Goal: Task Accomplishment & Management: Use online tool/utility

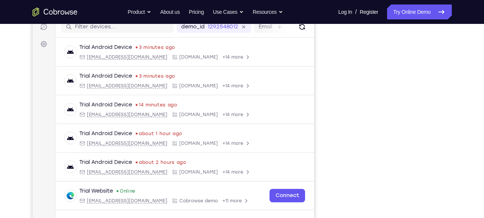
scroll to position [98, 0]
click at [416, 16] on link "Try Online Demo" at bounding box center [419, 11] width 64 height 15
click at [411, 14] on link "Try Online Demo" at bounding box center [419, 11] width 64 height 15
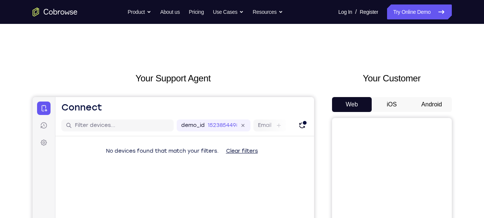
click at [424, 104] on button "Android" at bounding box center [431, 104] width 40 height 15
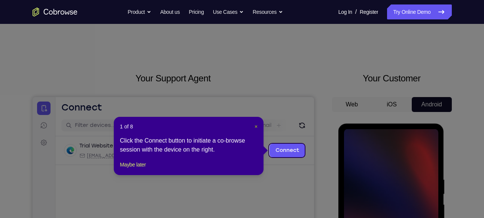
click at [255, 128] on span "×" at bounding box center [255, 127] width 3 height 6
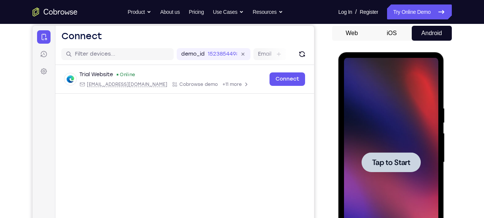
click at [386, 151] on div at bounding box center [391, 162] width 94 height 209
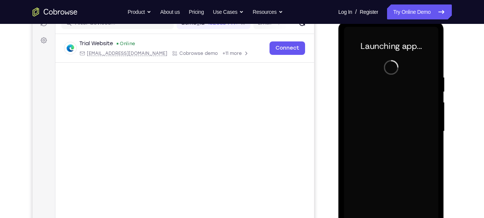
scroll to position [104, 0]
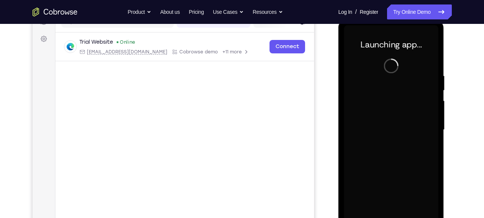
click at [397, 125] on div at bounding box center [391, 129] width 94 height 209
click at [401, 126] on div at bounding box center [391, 129] width 94 height 209
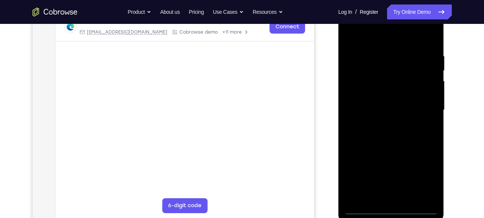
scroll to position [124, 0]
click at [392, 207] on div at bounding box center [391, 109] width 94 height 209
click at [422, 181] on div at bounding box center [391, 109] width 94 height 209
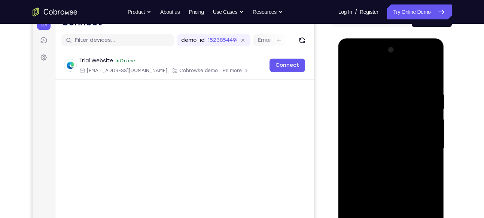
scroll to position [79, 0]
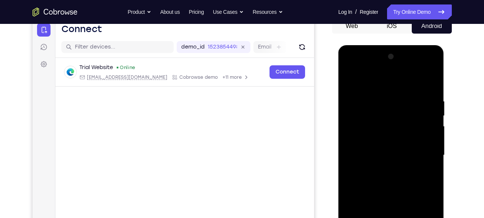
click at [375, 68] on div at bounding box center [391, 155] width 94 height 209
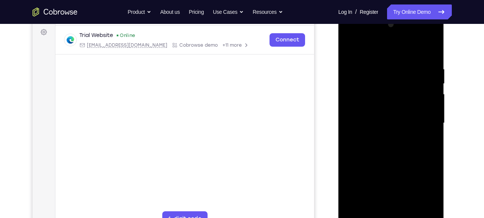
scroll to position [113, 0]
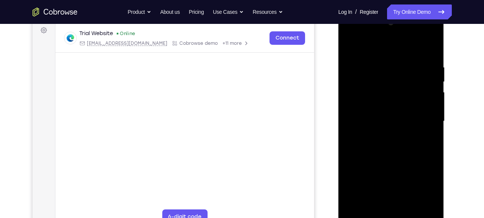
click at [398, 211] on div at bounding box center [391, 121] width 94 height 209
click at [364, 119] on div at bounding box center [391, 121] width 94 height 209
click at [374, 107] on div at bounding box center [391, 121] width 94 height 209
click at [375, 120] on div at bounding box center [391, 121] width 94 height 209
click at [365, 145] on div at bounding box center [391, 121] width 94 height 209
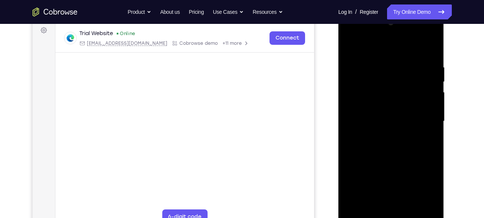
click at [372, 144] on div at bounding box center [391, 121] width 94 height 209
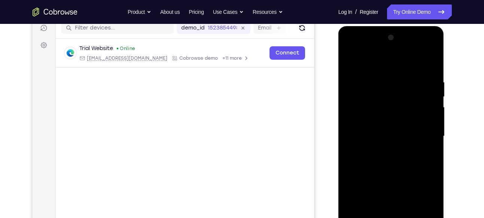
scroll to position [97, 0]
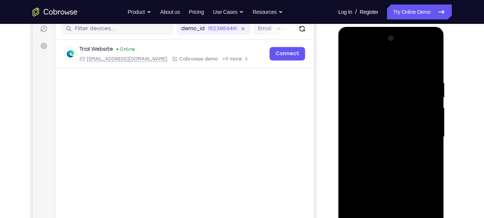
drag, startPoint x: 376, startPoint y: 66, endPoint x: 376, endPoint y: 39, distance: 27.3
click at [376, 39] on div at bounding box center [391, 137] width 94 height 209
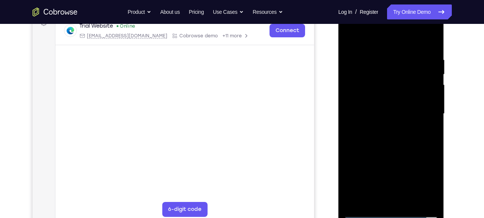
scroll to position [125, 0]
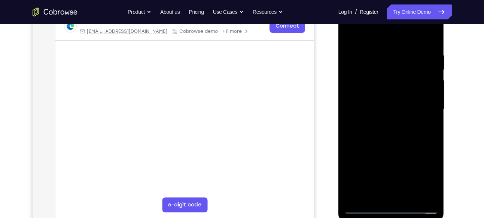
click at [410, 147] on div at bounding box center [391, 109] width 94 height 209
click at [408, 198] on div at bounding box center [391, 109] width 94 height 209
click at [390, 149] on div at bounding box center [391, 109] width 94 height 209
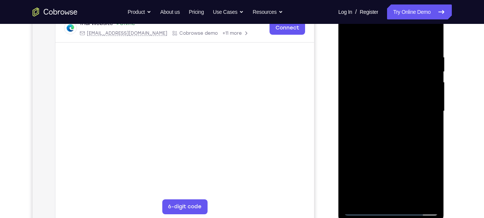
scroll to position [122, 0]
click at [354, 34] on div at bounding box center [391, 111] width 94 height 209
click at [431, 37] on div at bounding box center [391, 111] width 94 height 209
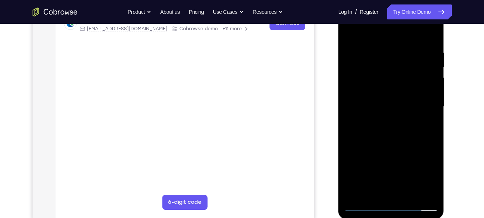
scroll to position [128, 0]
click at [406, 195] on div at bounding box center [391, 106] width 94 height 209
click at [389, 91] on div at bounding box center [391, 106] width 94 height 209
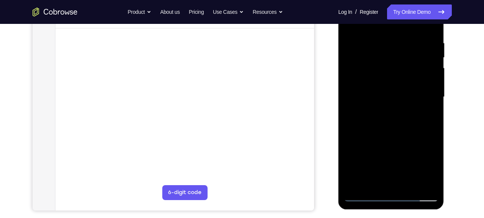
scroll to position [137, 0]
click at [424, 116] on div at bounding box center [391, 96] width 94 height 209
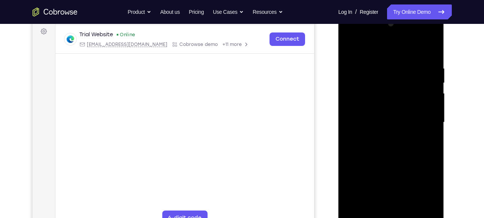
scroll to position [109, 0]
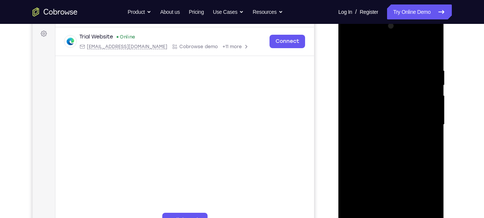
click at [351, 55] on div at bounding box center [391, 124] width 94 height 209
click at [349, 52] on div at bounding box center [391, 124] width 94 height 209
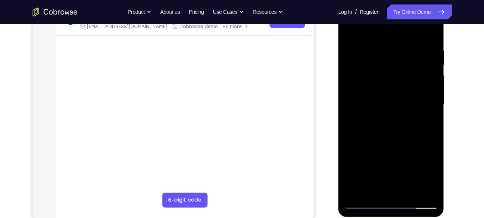
scroll to position [131, 0]
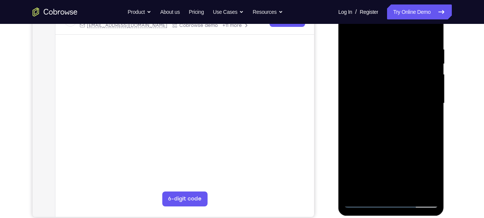
drag, startPoint x: 403, startPoint y: 143, endPoint x: 403, endPoint y: 115, distance: 28.1
click at [403, 115] on div at bounding box center [391, 103] width 94 height 209
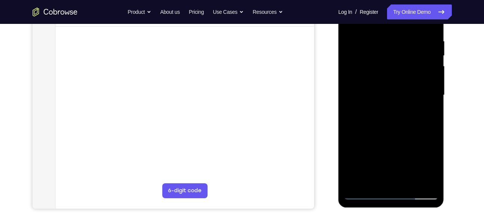
scroll to position [139, 0]
drag, startPoint x: 403, startPoint y: 164, endPoint x: 383, endPoint y: 75, distance: 91.6
click at [383, 75] on div at bounding box center [391, 94] width 94 height 209
drag, startPoint x: 379, startPoint y: 163, endPoint x: 374, endPoint y: 168, distance: 7.7
click at [374, 168] on div at bounding box center [391, 94] width 94 height 209
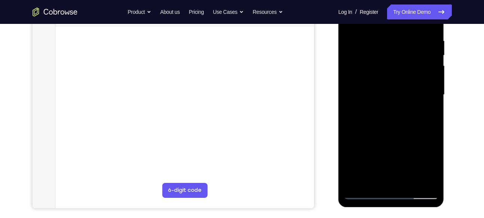
drag, startPoint x: 395, startPoint y: 48, endPoint x: 378, endPoint y: 147, distance: 101.3
click at [378, 147] on div at bounding box center [391, 94] width 94 height 209
drag, startPoint x: 388, startPoint y: 154, endPoint x: 390, endPoint y: 69, distance: 85.3
click at [390, 69] on div at bounding box center [391, 94] width 94 height 209
drag, startPoint x: 391, startPoint y: 150, endPoint x: 382, endPoint y: 69, distance: 81.6
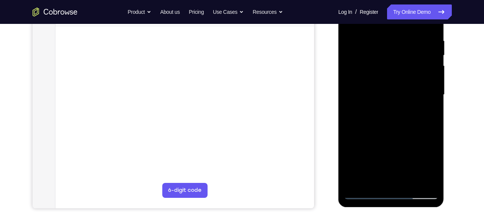
click at [382, 69] on div at bounding box center [391, 94] width 94 height 209
drag, startPoint x: 381, startPoint y: 146, endPoint x: 380, endPoint y: 70, distance: 76.3
click at [380, 70] on div at bounding box center [391, 94] width 94 height 209
drag, startPoint x: 389, startPoint y: 160, endPoint x: 388, endPoint y: 78, distance: 81.9
click at [388, 78] on div at bounding box center [391, 94] width 94 height 209
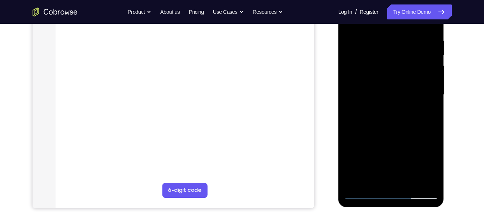
drag, startPoint x: 383, startPoint y: 157, endPoint x: 380, endPoint y: 79, distance: 78.2
click at [380, 79] on div at bounding box center [391, 94] width 94 height 209
drag, startPoint x: 390, startPoint y: 162, endPoint x: 390, endPoint y: 122, distance: 40.8
click at [390, 122] on div at bounding box center [391, 94] width 94 height 209
click at [437, 85] on div at bounding box center [391, 94] width 94 height 209
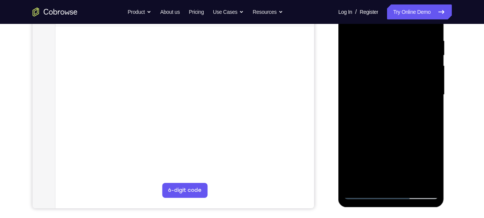
drag, startPoint x: 403, startPoint y: 133, endPoint x: 391, endPoint y: 63, distance: 71.3
click at [391, 63] on div at bounding box center [391, 94] width 94 height 209
drag, startPoint x: 393, startPoint y: 159, endPoint x: 390, endPoint y: 73, distance: 86.8
click at [390, 73] on div at bounding box center [391, 94] width 94 height 209
drag, startPoint x: 391, startPoint y: 160, endPoint x: 392, endPoint y: 50, distance: 110.4
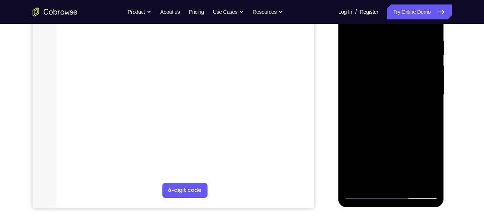
click at [392, 50] on div at bounding box center [391, 94] width 94 height 209
drag, startPoint x: 402, startPoint y: 136, endPoint x: 389, endPoint y: 58, distance: 79.5
click at [389, 58] on div at bounding box center [391, 94] width 94 height 209
drag, startPoint x: 388, startPoint y: 151, endPoint x: 387, endPoint y: 76, distance: 74.8
click at [387, 76] on div at bounding box center [391, 94] width 94 height 209
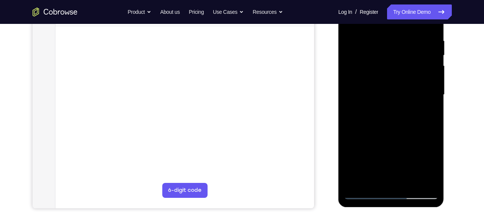
drag, startPoint x: 408, startPoint y: 132, endPoint x: 397, endPoint y: 92, distance: 42.3
click at [397, 92] on div at bounding box center [391, 94] width 94 height 209
drag, startPoint x: 393, startPoint y: 150, endPoint x: 389, endPoint y: 73, distance: 76.8
click at [389, 73] on div at bounding box center [391, 94] width 94 height 209
drag, startPoint x: 397, startPoint y: 162, endPoint x: 389, endPoint y: 95, distance: 67.4
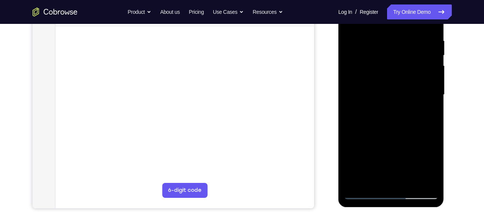
click at [389, 95] on div at bounding box center [391, 94] width 94 height 209
drag, startPoint x: 388, startPoint y: 145, endPoint x: 385, endPoint y: 74, distance: 71.1
click at [385, 74] on div at bounding box center [391, 94] width 94 height 209
drag, startPoint x: 403, startPoint y: 167, endPoint x: 402, endPoint y: 90, distance: 77.1
click at [402, 90] on div at bounding box center [391, 94] width 94 height 209
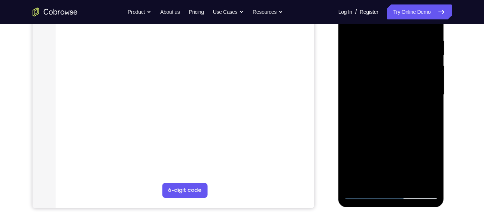
drag, startPoint x: 388, startPoint y: 120, endPoint x: 384, endPoint y: 61, distance: 60.0
click at [384, 61] on div at bounding box center [391, 94] width 94 height 209
drag, startPoint x: 392, startPoint y: 149, endPoint x: 393, endPoint y: 59, distance: 89.8
click at [393, 59] on div at bounding box center [391, 94] width 94 height 209
drag, startPoint x: 403, startPoint y: 169, endPoint x: 389, endPoint y: 77, distance: 93.0
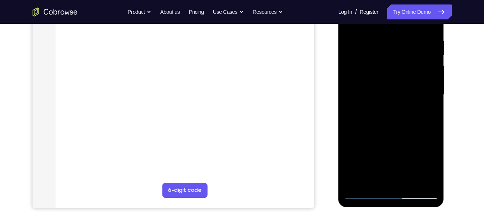
click at [389, 77] on div at bounding box center [391, 94] width 94 height 209
drag, startPoint x: 387, startPoint y: 147, endPoint x: 386, endPoint y: 129, distance: 17.2
click at [386, 129] on div at bounding box center [391, 94] width 94 height 209
click at [371, 118] on div at bounding box center [391, 94] width 94 height 209
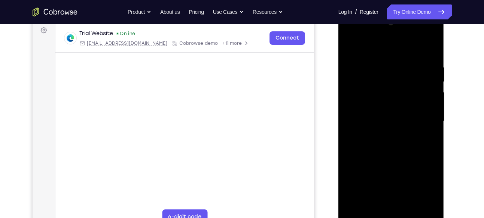
scroll to position [112, 0]
drag, startPoint x: 408, startPoint y: 65, endPoint x: 399, endPoint y: 158, distance: 93.6
click at [399, 158] on div at bounding box center [391, 121] width 94 height 209
drag, startPoint x: 398, startPoint y: 75, endPoint x: 394, endPoint y: 149, distance: 73.8
click at [394, 149] on div at bounding box center [391, 121] width 94 height 209
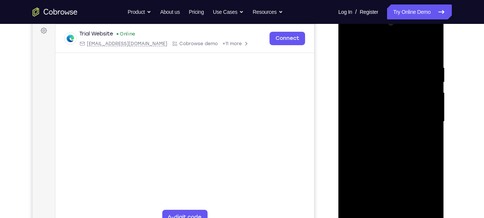
click at [385, 74] on div at bounding box center [391, 121] width 94 height 209
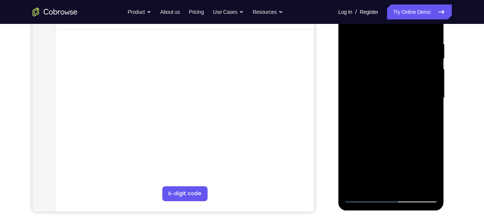
scroll to position [154, 0]
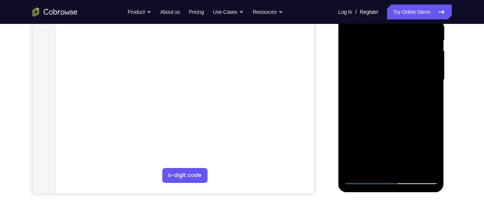
click at [409, 168] on div at bounding box center [391, 79] width 94 height 209
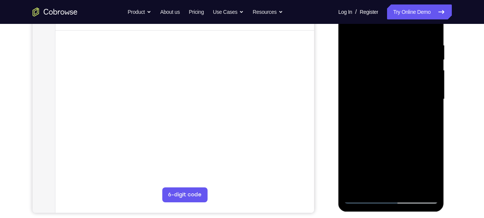
scroll to position [133, 0]
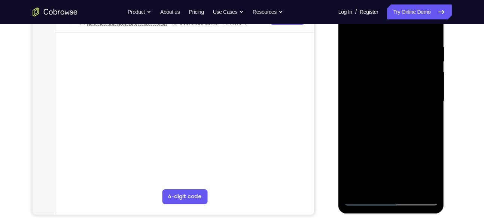
click at [351, 27] on div at bounding box center [391, 101] width 94 height 209
drag, startPoint x: 384, startPoint y: 40, endPoint x: 382, endPoint y: 148, distance: 108.1
click at [382, 148] on div at bounding box center [391, 101] width 94 height 209
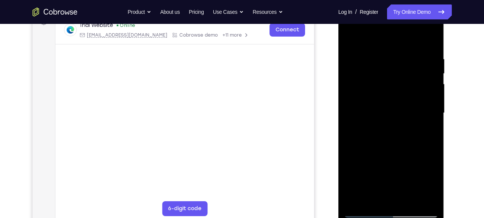
scroll to position [124, 0]
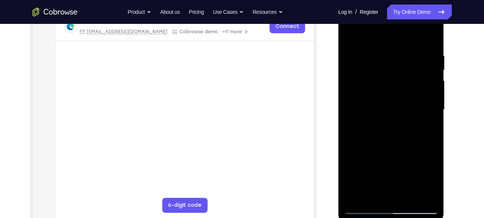
click at [382, 59] on div at bounding box center [391, 109] width 94 height 209
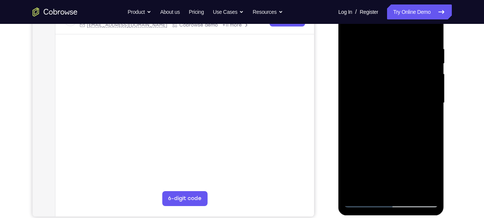
scroll to position [136, 0]
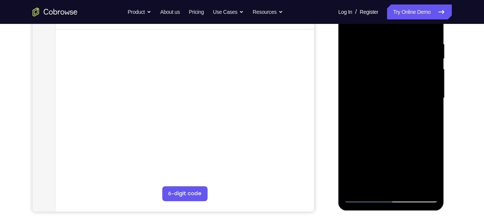
click at [430, 99] on div at bounding box center [391, 98] width 94 height 209
click at [431, 82] on div at bounding box center [391, 98] width 94 height 209
click at [433, 70] on div at bounding box center [391, 98] width 94 height 209
drag, startPoint x: 433, startPoint y: 61, endPoint x: 386, endPoint y: 67, distance: 47.1
click at [386, 67] on div at bounding box center [391, 98] width 94 height 209
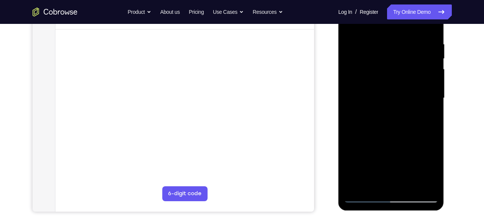
drag, startPoint x: 412, startPoint y: 71, endPoint x: 381, endPoint y: 80, distance: 32.1
click at [381, 80] on div at bounding box center [391, 98] width 94 height 209
drag, startPoint x: 414, startPoint y: 87, endPoint x: 372, endPoint y: 91, distance: 42.5
click at [372, 91] on div at bounding box center [391, 98] width 94 height 209
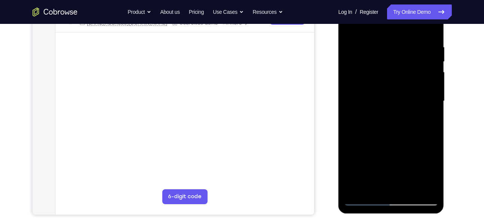
scroll to position [130, 0]
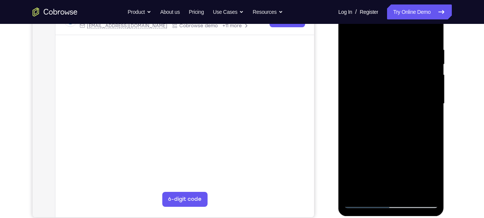
drag, startPoint x: 428, startPoint y: 73, endPoint x: 404, endPoint y: 74, distance: 23.6
click at [404, 74] on div at bounding box center [391, 103] width 94 height 209
drag, startPoint x: 427, startPoint y: 63, endPoint x: 385, endPoint y: 71, distance: 42.7
click at [385, 71] on div at bounding box center [391, 103] width 94 height 209
drag, startPoint x: 410, startPoint y: 80, endPoint x: 377, endPoint y: 81, distance: 32.2
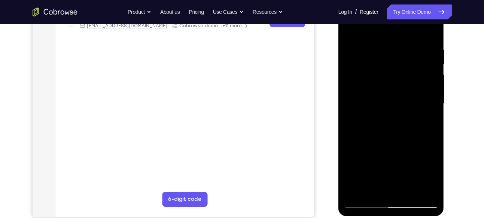
click at [377, 81] on div at bounding box center [391, 103] width 94 height 209
click at [431, 32] on div at bounding box center [391, 103] width 94 height 209
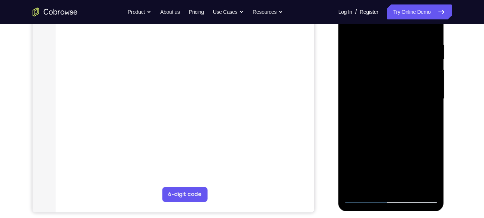
scroll to position [133, 0]
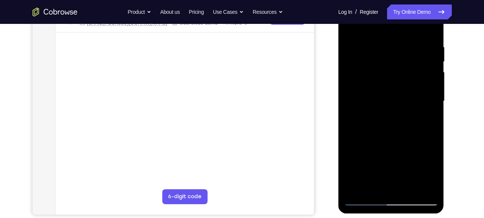
drag, startPoint x: 404, startPoint y: 51, endPoint x: 397, endPoint y: 147, distance: 96.0
click at [397, 147] on div at bounding box center [391, 101] width 94 height 209
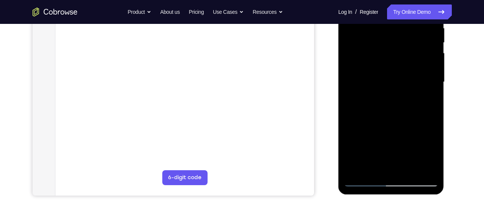
scroll to position [157, 0]
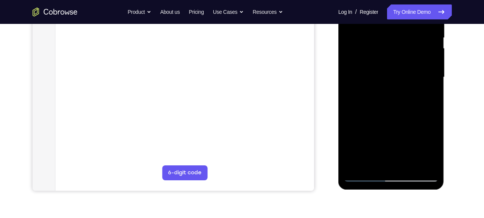
click at [410, 165] on div at bounding box center [391, 77] width 94 height 209
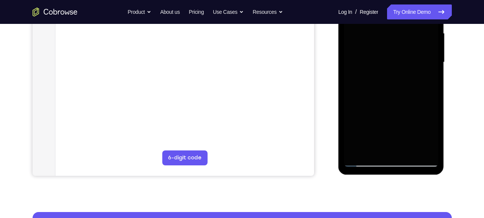
scroll to position [160, 0]
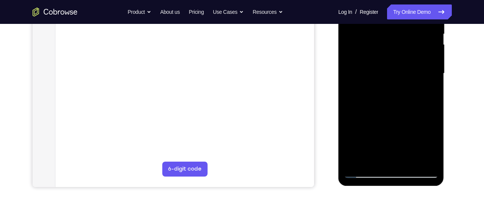
click at [382, 159] on div at bounding box center [391, 73] width 94 height 209
click at [387, 148] on div at bounding box center [391, 73] width 94 height 209
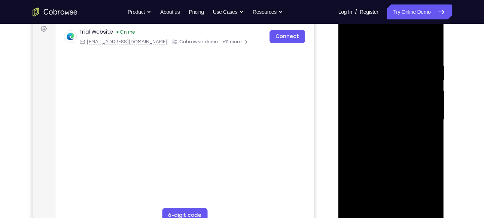
scroll to position [113, 0]
click at [348, 45] on div at bounding box center [391, 120] width 94 height 209
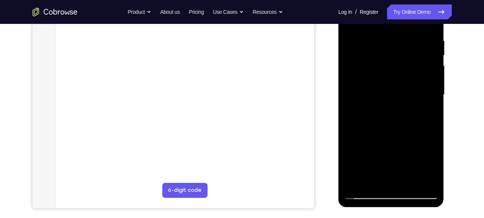
scroll to position [141, 0]
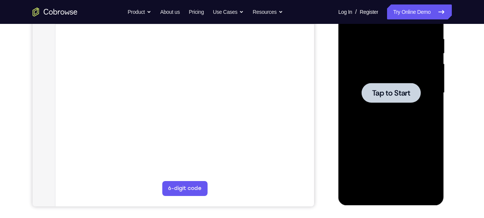
click at [403, 100] on div at bounding box center [390, 93] width 59 height 20
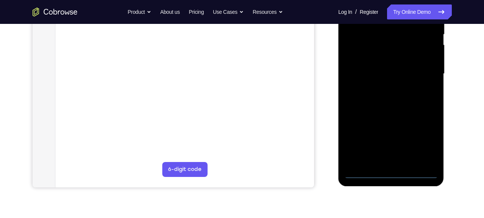
scroll to position [131, 0]
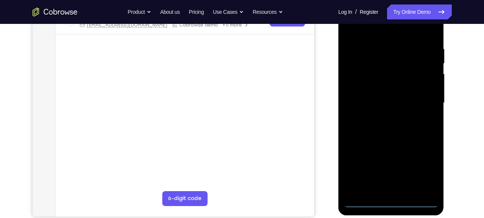
click at [393, 201] on div at bounding box center [391, 103] width 94 height 209
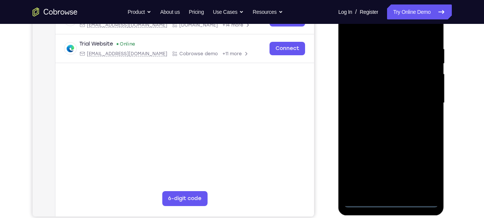
click at [424, 166] on div at bounding box center [391, 103] width 94 height 209
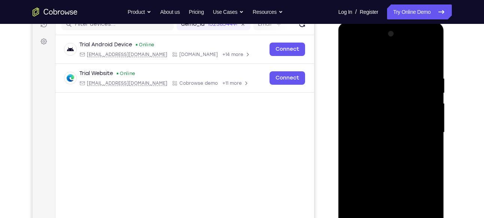
scroll to position [101, 0]
click at [355, 47] on div at bounding box center [391, 132] width 94 height 209
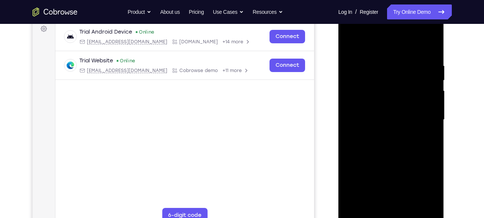
scroll to position [114, 0]
click at [425, 113] on div at bounding box center [391, 119] width 94 height 209
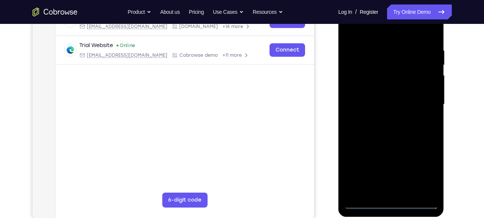
scroll to position [134, 0]
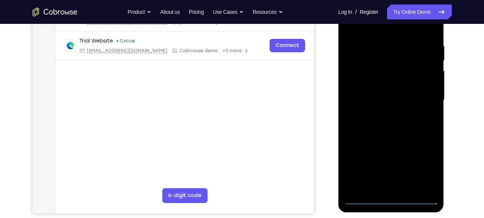
click at [386, 113] on div at bounding box center [391, 100] width 94 height 209
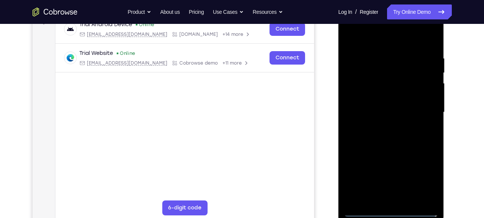
scroll to position [120, 0]
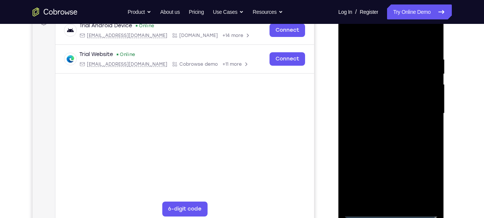
click at [379, 104] on div at bounding box center [391, 113] width 94 height 209
click at [371, 100] on div at bounding box center [391, 113] width 94 height 209
click at [364, 112] on div at bounding box center [391, 113] width 94 height 209
click at [358, 135] on div at bounding box center [391, 113] width 94 height 209
click at [367, 136] on div at bounding box center [391, 113] width 94 height 209
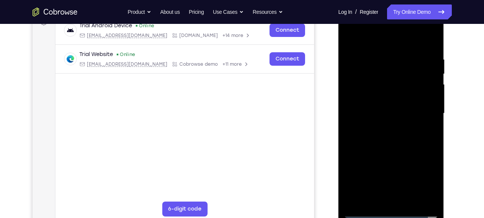
drag, startPoint x: 371, startPoint y: 40, endPoint x: 370, endPoint y: 25, distance: 15.0
click at [370, 25] on div at bounding box center [391, 113] width 94 height 209
click at [369, 139] on div at bounding box center [391, 113] width 94 height 209
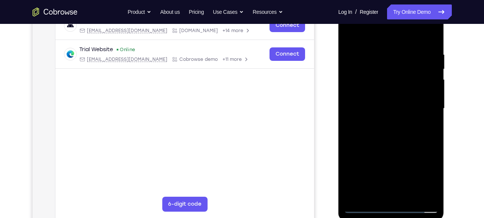
scroll to position [126, 0]
click at [432, 45] on div at bounding box center [391, 107] width 94 height 209
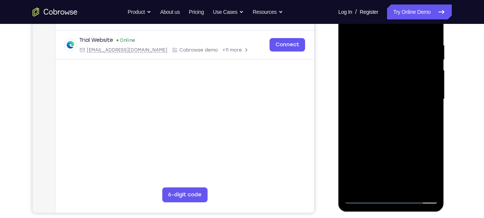
scroll to position [137, 0]
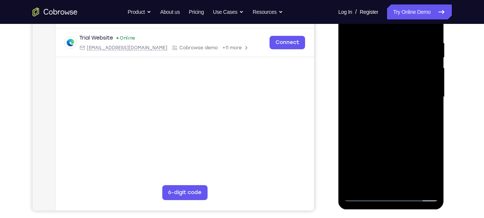
click at [407, 186] on div at bounding box center [391, 97] width 94 height 209
click at [386, 137] on div at bounding box center [391, 97] width 94 height 209
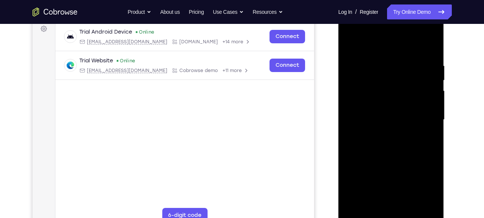
scroll to position [114, 0]
click at [349, 45] on div at bounding box center [391, 120] width 94 height 209
click at [431, 45] on div at bounding box center [391, 120] width 94 height 209
click at [349, 44] on div at bounding box center [391, 120] width 94 height 209
click at [390, 59] on div at bounding box center [391, 120] width 94 height 209
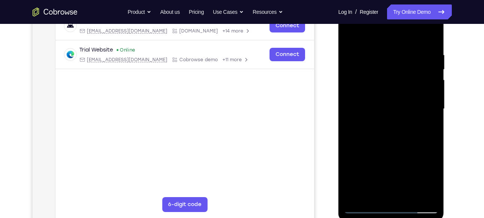
scroll to position [126, 0]
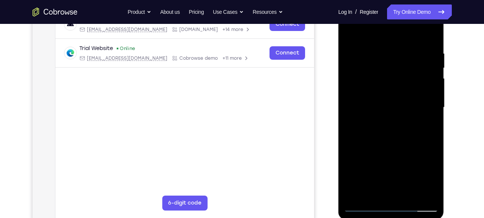
click at [428, 95] on div at bounding box center [391, 107] width 94 height 209
click at [428, 76] on div at bounding box center [391, 107] width 94 height 209
click at [426, 73] on div at bounding box center [391, 107] width 94 height 209
click at [427, 82] on div at bounding box center [391, 107] width 94 height 209
drag, startPoint x: 425, startPoint y: 92, endPoint x: 386, endPoint y: 92, distance: 38.5
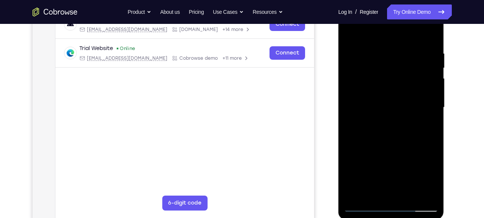
click at [386, 92] on div at bounding box center [391, 107] width 94 height 209
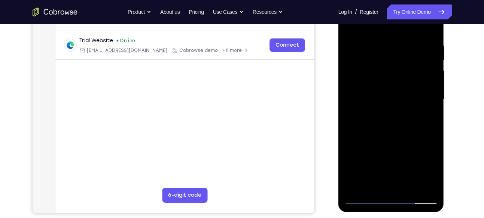
scroll to position [136, 0]
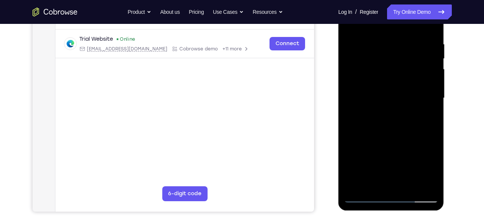
click at [435, 82] on div at bounding box center [391, 98] width 94 height 209
drag, startPoint x: 424, startPoint y: 82, endPoint x: 400, endPoint y: 92, distance: 26.2
click at [400, 92] on div at bounding box center [391, 98] width 94 height 209
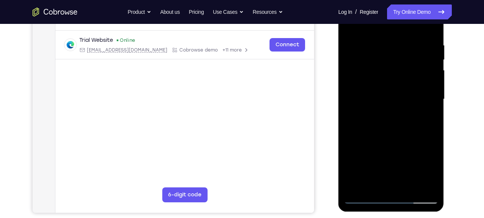
scroll to position [129, 0]
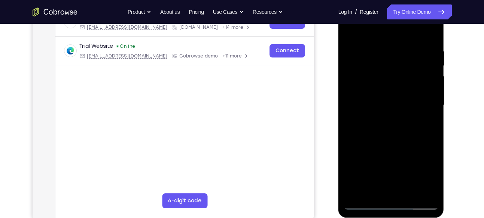
drag, startPoint x: 427, startPoint y: 94, endPoint x: 410, endPoint y: 99, distance: 17.4
click at [410, 99] on div at bounding box center [391, 105] width 94 height 209
drag, startPoint x: 419, startPoint y: 89, endPoint x: 375, endPoint y: 98, distance: 44.8
click at [375, 98] on div at bounding box center [391, 105] width 94 height 209
drag, startPoint x: 354, startPoint y: 130, endPoint x: 399, endPoint y: 112, distance: 48.0
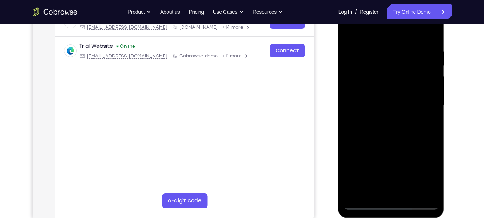
click at [399, 112] on div at bounding box center [391, 105] width 94 height 209
drag, startPoint x: 421, startPoint y: 83, endPoint x: 396, endPoint y: 89, distance: 25.3
click at [396, 89] on div at bounding box center [391, 105] width 94 height 209
click at [420, 94] on div at bounding box center [391, 105] width 94 height 209
drag, startPoint x: 431, startPoint y: 69, endPoint x: 398, endPoint y: 75, distance: 33.1
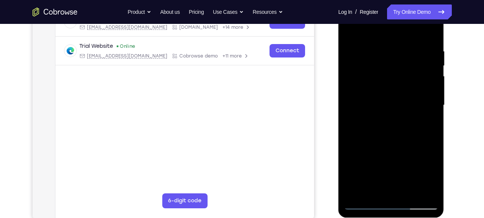
click at [398, 75] on div at bounding box center [391, 105] width 94 height 209
drag, startPoint x: 421, startPoint y: 73, endPoint x: 387, endPoint y: 82, distance: 35.2
click at [387, 82] on div at bounding box center [391, 105] width 94 height 209
drag, startPoint x: 414, startPoint y: 71, endPoint x: 385, endPoint y: 73, distance: 28.9
click at [385, 73] on div at bounding box center [391, 105] width 94 height 209
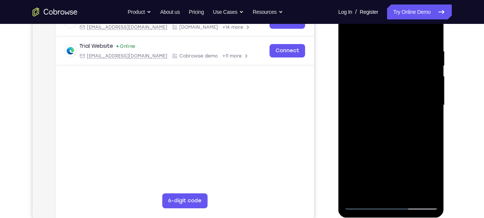
click at [427, 57] on div at bounding box center [391, 105] width 94 height 209
click at [425, 64] on div at bounding box center [391, 105] width 94 height 209
click at [427, 71] on div at bounding box center [391, 105] width 94 height 209
click at [428, 67] on div at bounding box center [391, 105] width 94 height 209
drag, startPoint x: 425, startPoint y: 92, endPoint x: 393, endPoint y: 91, distance: 32.2
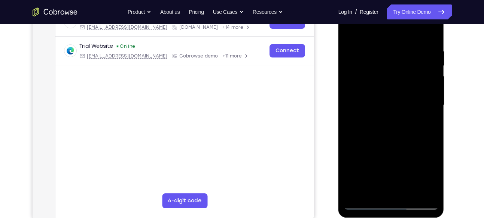
click at [393, 91] on div at bounding box center [391, 105] width 94 height 209
drag, startPoint x: 411, startPoint y: 65, endPoint x: 376, endPoint y: 73, distance: 35.3
click at [376, 73] on div at bounding box center [391, 105] width 94 height 209
drag, startPoint x: 412, startPoint y: 67, endPoint x: 390, endPoint y: 71, distance: 22.1
click at [390, 71] on div at bounding box center [391, 105] width 94 height 209
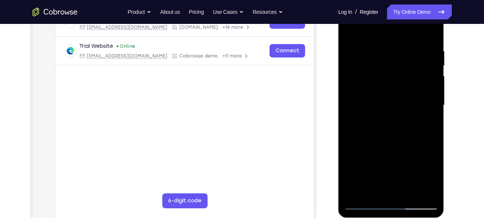
drag, startPoint x: 422, startPoint y: 71, endPoint x: 390, endPoint y: 72, distance: 31.8
click at [390, 72] on div at bounding box center [391, 105] width 94 height 209
drag, startPoint x: 418, startPoint y: 66, endPoint x: 394, endPoint y: 64, distance: 24.0
click at [394, 64] on div at bounding box center [391, 105] width 94 height 209
drag, startPoint x: 415, startPoint y: 83, endPoint x: 378, endPoint y: 88, distance: 36.9
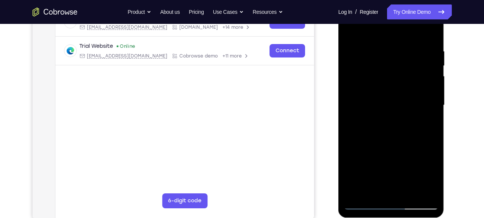
click at [378, 88] on div at bounding box center [391, 105] width 94 height 209
drag, startPoint x: 420, startPoint y: 82, endPoint x: 398, endPoint y: 82, distance: 22.4
click at [398, 82] on div at bounding box center [391, 105] width 94 height 209
drag, startPoint x: 415, startPoint y: 84, endPoint x: 374, endPoint y: 85, distance: 41.5
click at [374, 85] on div at bounding box center [391, 105] width 94 height 209
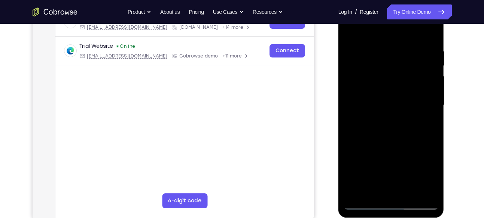
drag, startPoint x: 425, startPoint y: 83, endPoint x: 390, endPoint y: 85, distance: 34.8
click at [390, 85] on div at bounding box center [391, 105] width 94 height 209
drag, startPoint x: 418, startPoint y: 80, endPoint x: 391, endPoint y: 80, distance: 27.3
click at [391, 80] on div at bounding box center [391, 105] width 94 height 209
drag, startPoint x: 417, startPoint y: 74, endPoint x: 379, endPoint y: 74, distance: 38.5
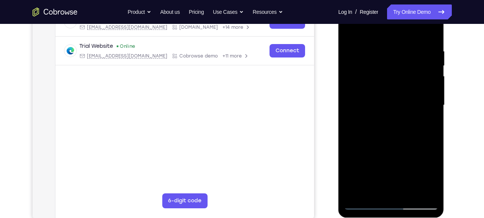
click at [379, 74] on div at bounding box center [391, 105] width 94 height 209
drag, startPoint x: 419, startPoint y: 81, endPoint x: 380, endPoint y: 81, distance: 38.5
click at [380, 81] on div at bounding box center [391, 105] width 94 height 209
drag, startPoint x: 417, startPoint y: 84, endPoint x: 370, endPoint y: 85, distance: 47.9
click at [370, 85] on div at bounding box center [391, 105] width 94 height 209
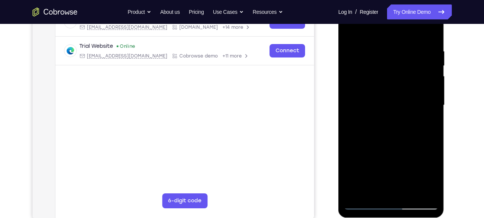
drag, startPoint x: 413, startPoint y: 89, endPoint x: 378, endPoint y: 91, distance: 35.6
click at [378, 91] on div at bounding box center [391, 105] width 94 height 209
drag, startPoint x: 427, startPoint y: 79, endPoint x: 418, endPoint y: 81, distance: 9.1
click at [418, 81] on div at bounding box center [391, 105] width 94 height 209
drag, startPoint x: 421, startPoint y: 71, endPoint x: 386, endPoint y: 71, distance: 35.2
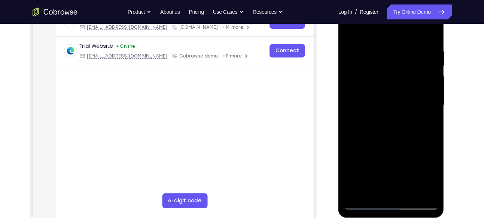
click at [386, 71] on div at bounding box center [391, 105] width 94 height 209
drag, startPoint x: 424, startPoint y: 73, endPoint x: 390, endPoint y: 74, distance: 34.4
click at [390, 74] on div at bounding box center [391, 105] width 94 height 209
drag, startPoint x: 428, startPoint y: 74, endPoint x: 408, endPoint y: 73, distance: 19.8
click at [408, 73] on div at bounding box center [391, 105] width 94 height 209
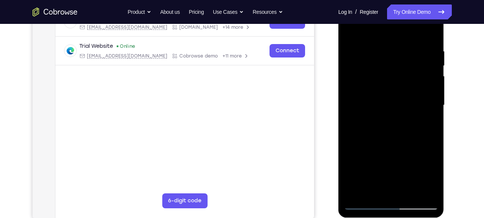
drag, startPoint x: 364, startPoint y: 92, endPoint x: 398, endPoint y: 92, distance: 34.8
click at [398, 92] on div at bounding box center [391, 105] width 94 height 209
click at [425, 71] on div at bounding box center [391, 105] width 94 height 209
click at [365, 68] on div at bounding box center [391, 105] width 94 height 209
drag, startPoint x: 355, startPoint y: 108, endPoint x: 391, endPoint y: 103, distance: 35.8
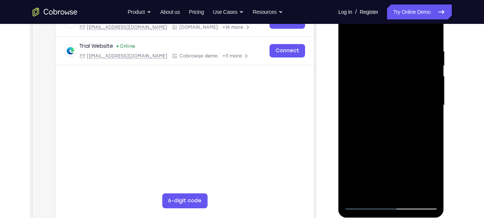
click at [391, 103] on div at bounding box center [391, 105] width 94 height 209
click at [428, 82] on div at bounding box center [391, 105] width 94 height 209
click at [425, 97] on div at bounding box center [391, 105] width 94 height 209
drag, startPoint x: 429, startPoint y: 83, endPoint x: 394, endPoint y: 83, distance: 34.8
click at [394, 83] on div at bounding box center [391, 105] width 94 height 209
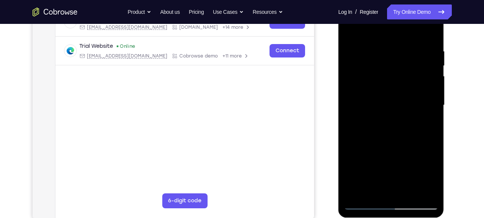
drag, startPoint x: 426, startPoint y: 74, endPoint x: 393, endPoint y: 78, distance: 32.8
click at [393, 78] on div at bounding box center [391, 105] width 94 height 209
drag, startPoint x: 361, startPoint y: 104, endPoint x: 403, endPoint y: 107, distance: 41.2
click at [403, 107] on div at bounding box center [391, 105] width 94 height 209
click at [428, 95] on div at bounding box center [391, 105] width 94 height 209
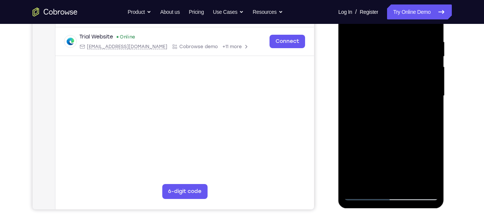
scroll to position [140, 0]
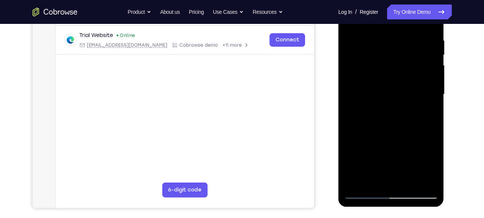
click at [428, 73] on div at bounding box center [391, 94] width 94 height 209
click at [428, 64] on div at bounding box center [391, 94] width 94 height 209
click at [428, 72] on div at bounding box center [391, 94] width 94 height 209
click at [428, 77] on div at bounding box center [391, 94] width 94 height 209
click at [430, 71] on div at bounding box center [391, 94] width 94 height 209
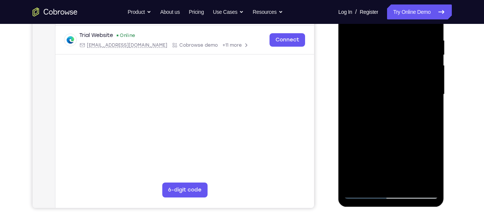
click at [430, 60] on div at bounding box center [391, 94] width 94 height 209
click at [428, 65] on div at bounding box center [391, 94] width 94 height 209
click at [428, 77] on div at bounding box center [391, 94] width 94 height 209
click at [429, 83] on div at bounding box center [391, 94] width 94 height 209
drag, startPoint x: 429, startPoint y: 71, endPoint x: 407, endPoint y: 72, distance: 22.1
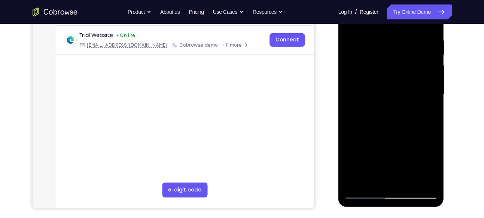
click at [407, 72] on div at bounding box center [391, 94] width 94 height 209
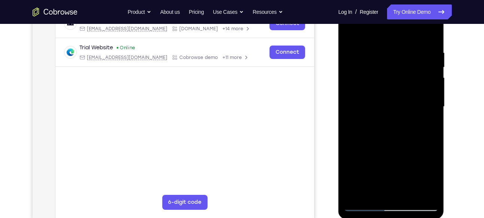
scroll to position [127, 0]
drag, startPoint x: 427, startPoint y: 116, endPoint x: 404, endPoint y: 116, distance: 22.8
click at [404, 116] on div at bounding box center [391, 107] width 94 height 209
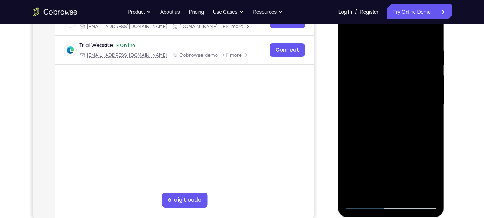
scroll to position [130, 0]
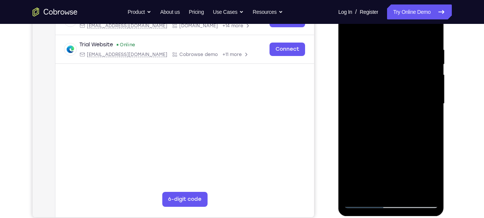
click at [418, 97] on div at bounding box center [391, 103] width 94 height 209
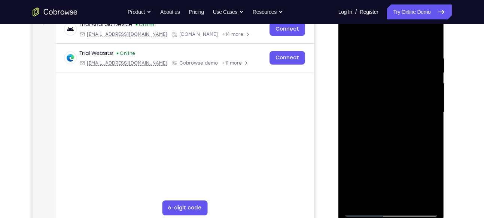
scroll to position [121, 0]
click at [422, 102] on div at bounding box center [391, 112] width 94 height 209
click at [422, 93] on div at bounding box center [391, 112] width 94 height 209
click at [425, 85] on div at bounding box center [391, 112] width 94 height 209
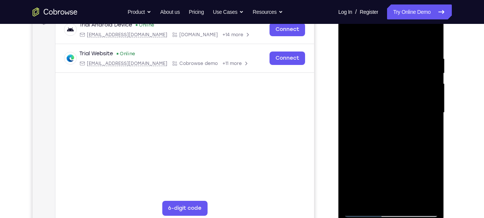
drag, startPoint x: 424, startPoint y: 128, endPoint x: 386, endPoint y: 126, distance: 37.4
click at [386, 126] on div at bounding box center [391, 112] width 94 height 209
drag, startPoint x: 429, startPoint y: 83, endPoint x: 406, endPoint y: 88, distance: 23.3
click at [406, 88] on div at bounding box center [391, 112] width 94 height 209
drag, startPoint x: 417, startPoint y: 85, endPoint x: 388, endPoint y: 91, distance: 29.5
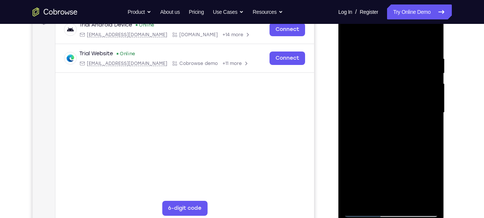
click at [388, 91] on div at bounding box center [391, 112] width 94 height 209
drag, startPoint x: 417, startPoint y: 84, endPoint x: 383, endPoint y: 84, distance: 34.8
click at [383, 84] on div at bounding box center [391, 112] width 94 height 209
drag, startPoint x: 414, startPoint y: 94, endPoint x: 389, endPoint y: 90, distance: 25.8
click at [389, 90] on div at bounding box center [391, 112] width 94 height 209
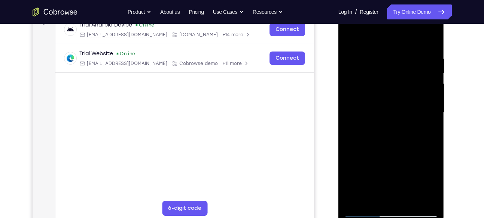
drag, startPoint x: 408, startPoint y: 84, endPoint x: 378, endPoint y: 86, distance: 30.4
click at [378, 86] on div at bounding box center [391, 112] width 94 height 209
drag, startPoint x: 405, startPoint y: 82, endPoint x: 370, endPoint y: 82, distance: 34.4
click at [370, 82] on div at bounding box center [391, 112] width 94 height 209
drag, startPoint x: 413, startPoint y: 81, endPoint x: 383, endPoint y: 83, distance: 30.0
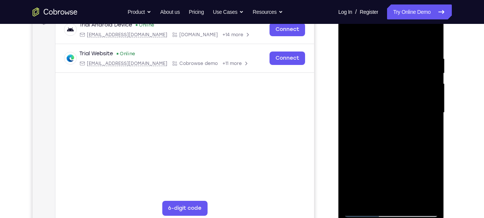
click at [383, 83] on div at bounding box center [391, 112] width 94 height 209
drag, startPoint x: 413, startPoint y: 80, endPoint x: 387, endPoint y: 82, distance: 25.5
click at [387, 82] on div at bounding box center [391, 112] width 94 height 209
click at [350, 116] on div at bounding box center [391, 112] width 94 height 209
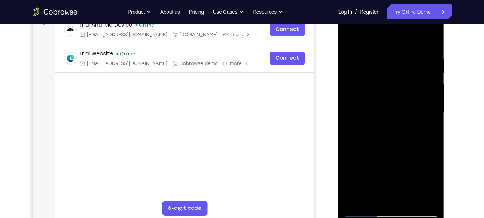
click at [350, 116] on div at bounding box center [391, 112] width 94 height 209
click at [350, 125] on div at bounding box center [391, 112] width 94 height 209
click at [433, 89] on div at bounding box center [391, 112] width 94 height 209
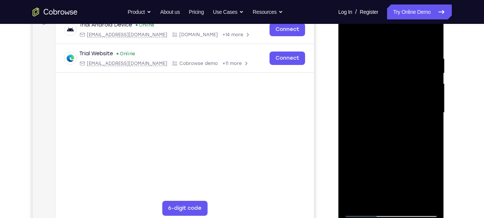
click at [433, 89] on div at bounding box center [391, 112] width 94 height 209
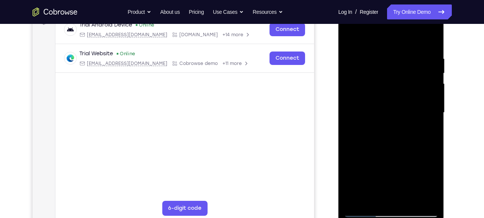
click at [433, 89] on div at bounding box center [391, 112] width 94 height 209
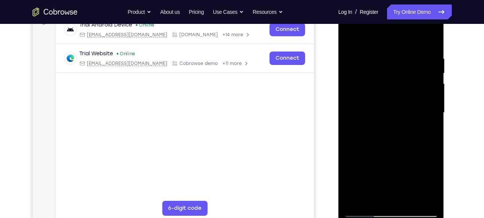
click at [347, 125] on div at bounding box center [391, 112] width 94 height 209
click at [349, 138] on div at bounding box center [391, 112] width 94 height 209
click at [399, 120] on div at bounding box center [391, 112] width 94 height 209
click at [388, 105] on div at bounding box center [391, 112] width 94 height 209
click at [351, 38] on div at bounding box center [391, 112] width 94 height 209
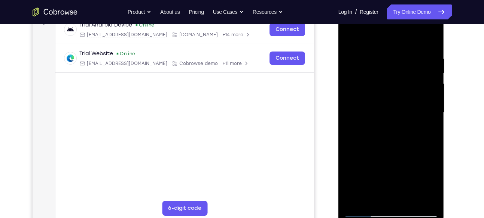
click at [434, 89] on div at bounding box center [391, 112] width 94 height 209
click at [433, 95] on div at bounding box center [391, 112] width 94 height 209
click at [433, 88] on div at bounding box center [391, 112] width 94 height 209
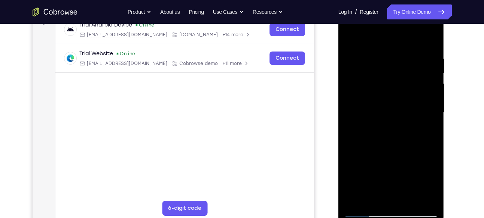
click at [433, 88] on div at bounding box center [391, 112] width 94 height 209
drag, startPoint x: 433, startPoint y: 76, endPoint x: 409, endPoint y: 78, distance: 23.6
click at [399, 77] on div at bounding box center [391, 112] width 94 height 209
drag, startPoint x: 413, startPoint y: 77, endPoint x: 373, endPoint y: 85, distance: 40.7
click at [373, 85] on div at bounding box center [391, 112] width 94 height 209
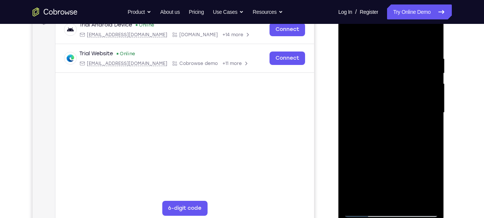
drag, startPoint x: 419, startPoint y: 122, endPoint x: 366, endPoint y: 120, distance: 52.4
click at [366, 120] on div at bounding box center [391, 112] width 94 height 209
drag, startPoint x: 427, startPoint y: 87, endPoint x: 410, endPoint y: 82, distance: 18.3
click at [395, 91] on div at bounding box center [391, 112] width 94 height 209
click at [430, 41] on div at bounding box center [391, 112] width 94 height 209
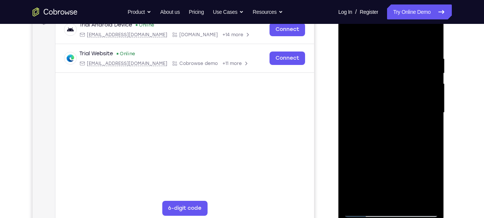
click at [431, 40] on div at bounding box center [391, 112] width 94 height 209
click at [430, 42] on div at bounding box center [391, 112] width 94 height 209
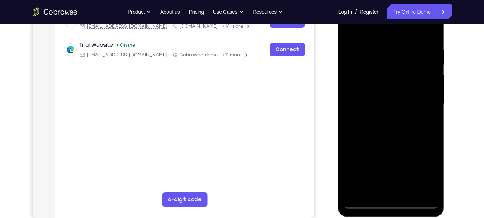
drag, startPoint x: 420, startPoint y: 49, endPoint x: 412, endPoint y: 141, distance: 92.4
click at [412, 141] on div at bounding box center [391, 104] width 94 height 209
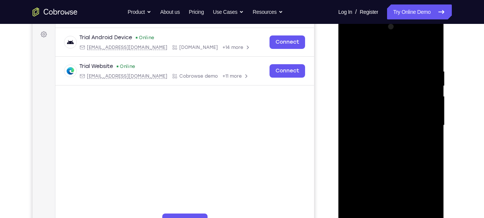
scroll to position [127, 0]
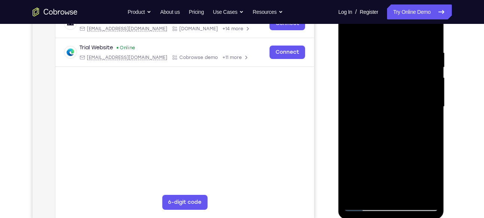
click at [409, 195] on div at bounding box center [391, 106] width 94 height 209
click at [352, 32] on div at bounding box center [391, 106] width 94 height 209
click at [351, 31] on div at bounding box center [391, 106] width 94 height 209
